Goal: Task Accomplishment & Management: Complete application form

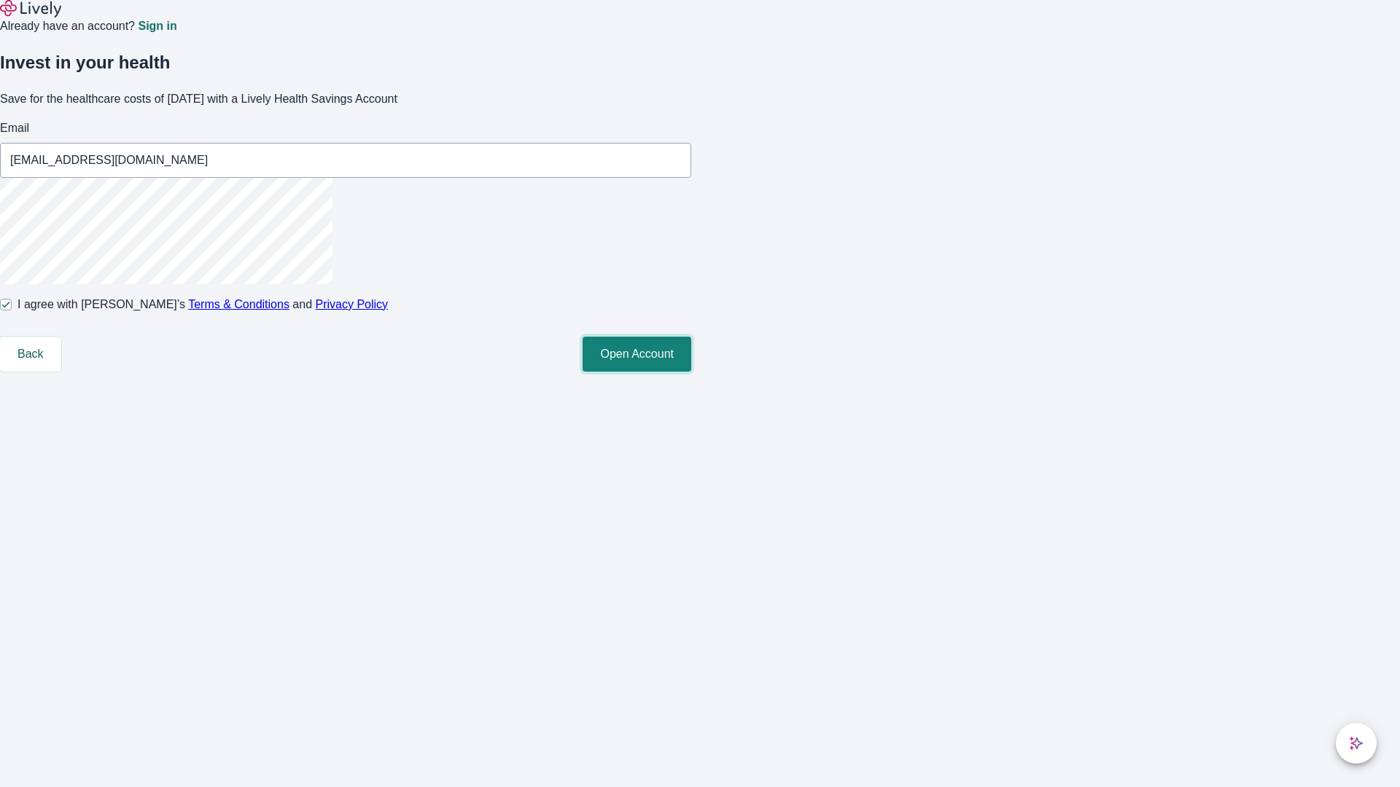
click at [691, 372] on button "Open Account" at bounding box center [637, 354] width 109 height 35
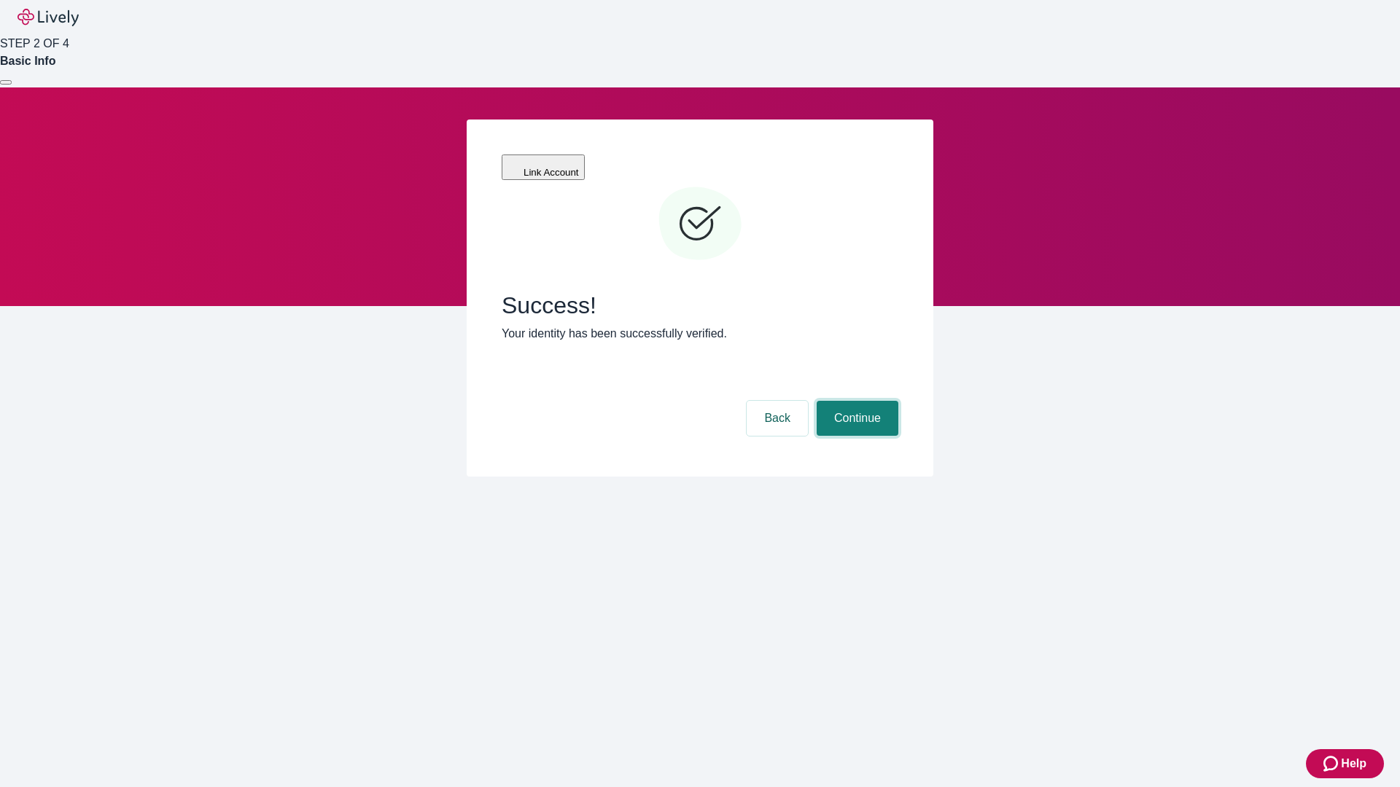
click at [855, 401] on button "Continue" at bounding box center [858, 418] width 82 height 35
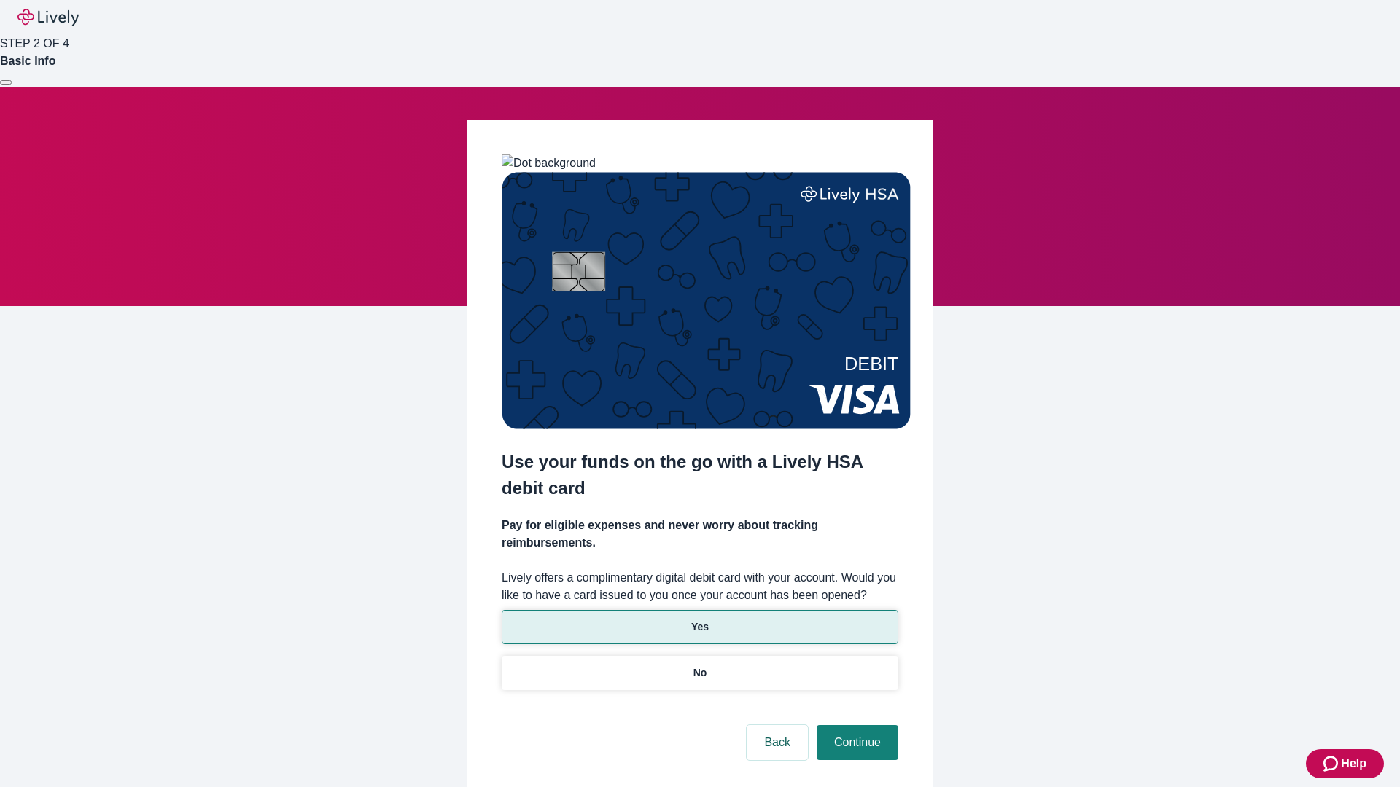
click at [699, 620] on p "Yes" at bounding box center [699, 627] width 17 height 15
click at [855, 725] on button "Continue" at bounding box center [858, 742] width 82 height 35
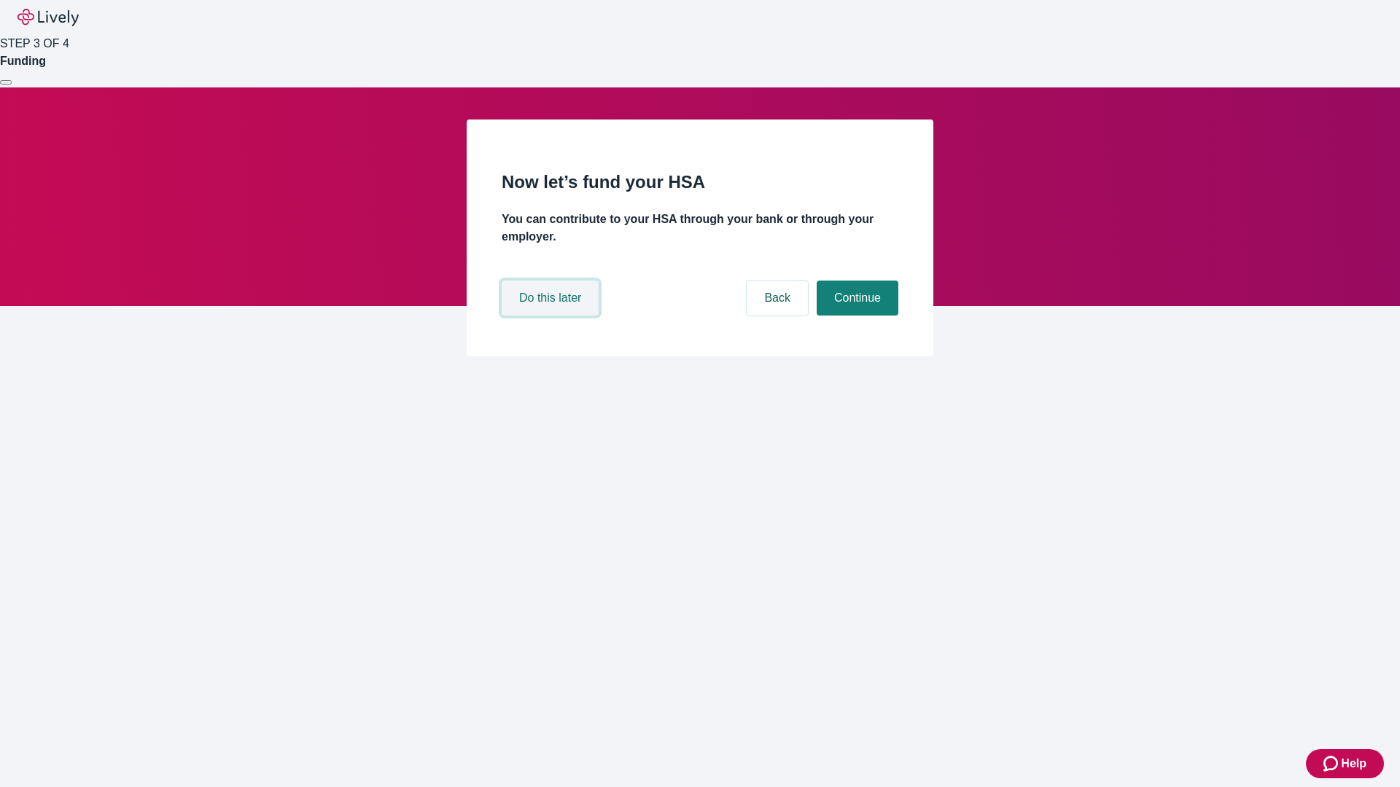
click at [552, 316] on button "Do this later" at bounding box center [550, 298] width 97 height 35
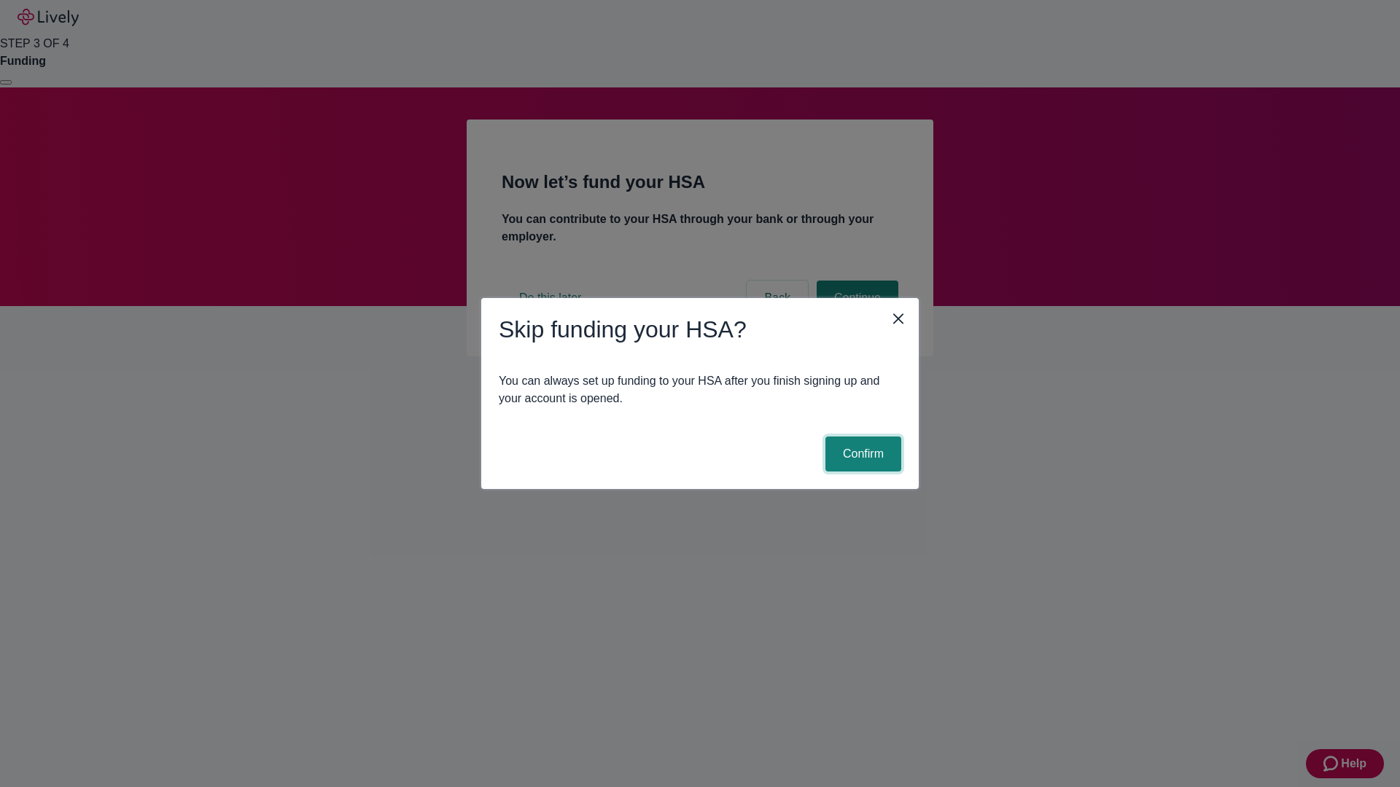
click at [861, 454] on button "Confirm" at bounding box center [863, 454] width 76 height 35
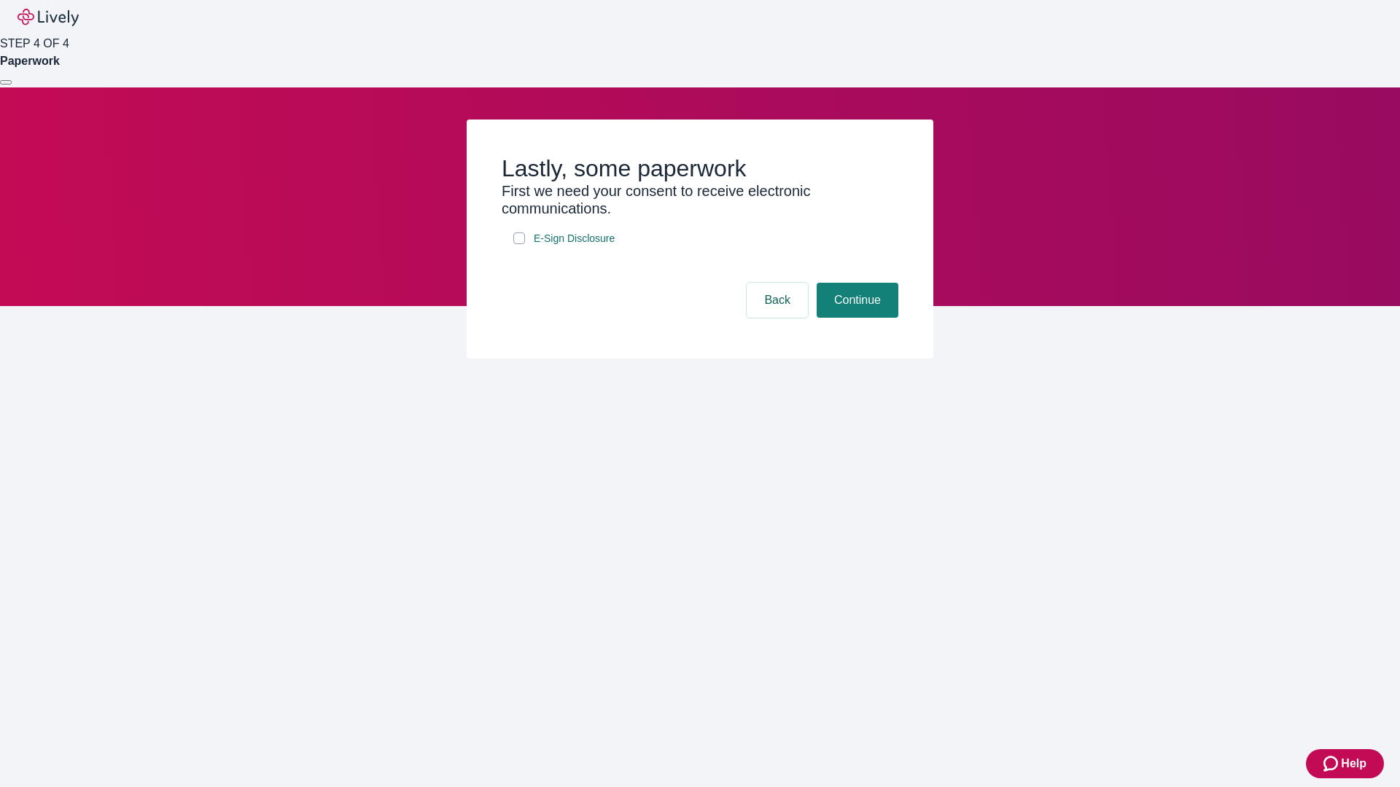
click at [519, 244] on input "E-Sign Disclosure" at bounding box center [519, 239] width 12 height 12
checkbox input "true"
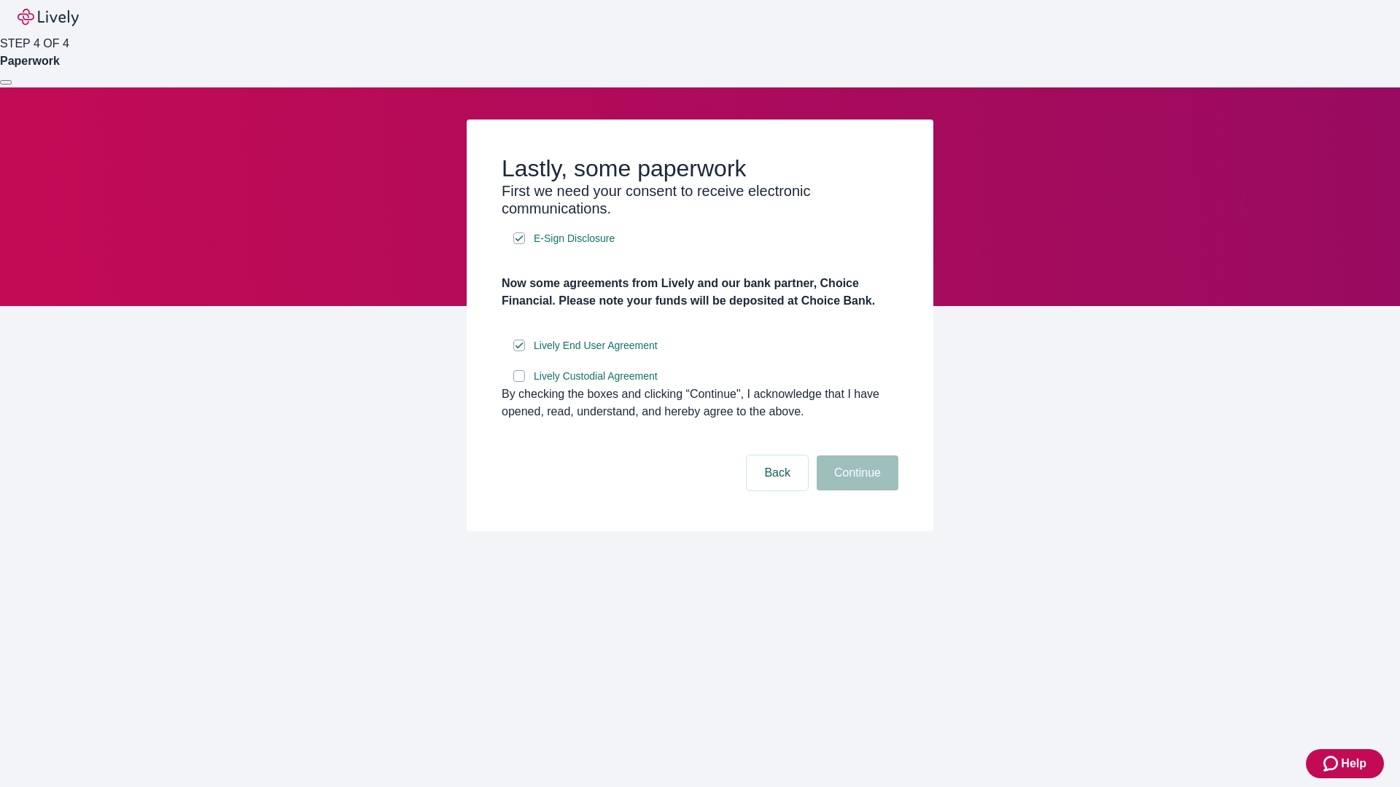
click at [519, 382] on input "Lively Custodial Agreement" at bounding box center [519, 376] width 12 height 12
checkbox input "true"
click at [855, 491] on button "Continue" at bounding box center [858, 473] width 82 height 35
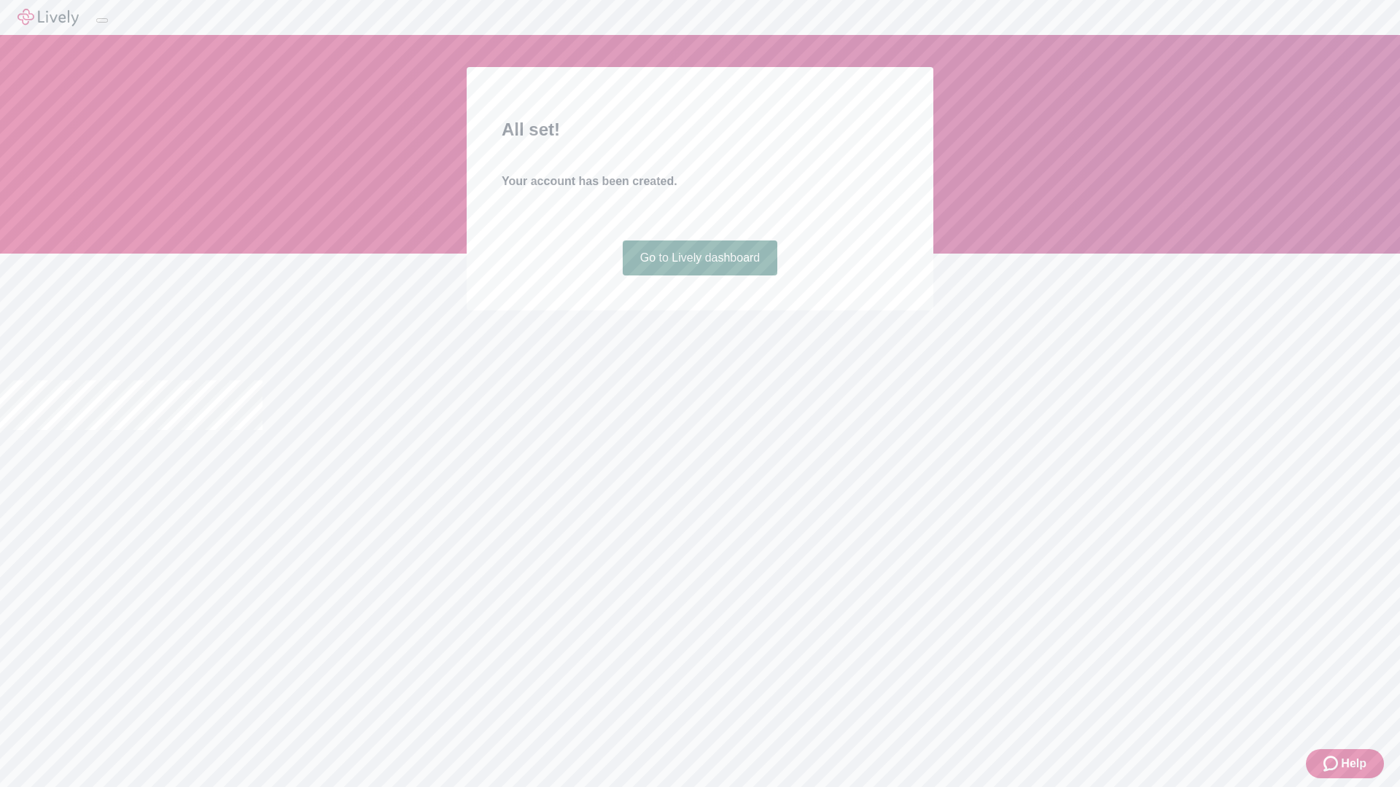
click at [699, 276] on link "Go to Lively dashboard" at bounding box center [700, 258] width 155 height 35
